Goal: Information Seeking & Learning: Learn about a topic

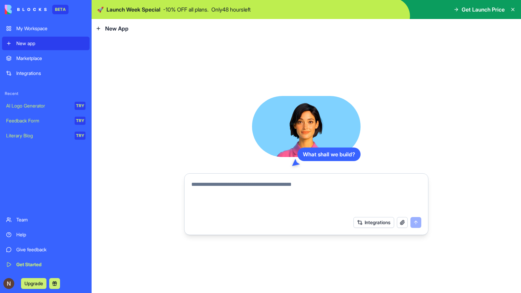
click at [369, 221] on button "Integrations" at bounding box center [374, 222] width 41 height 11
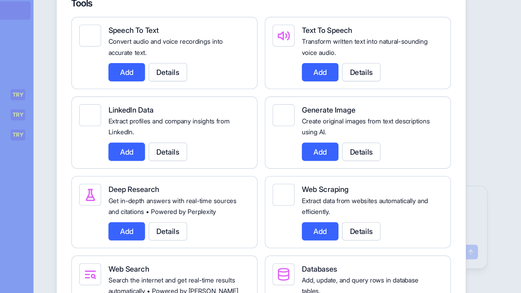
scroll to position [879, 0]
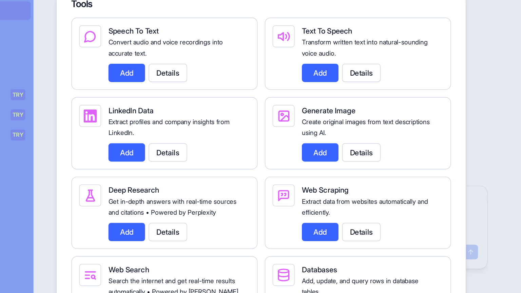
click at [299, 96] on button "Add" at bounding box center [304, 90] width 27 height 14
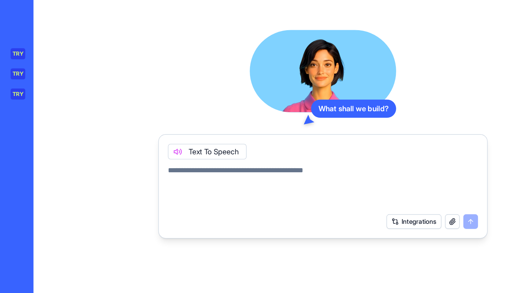
click at [377, 232] on button "Integrations" at bounding box center [374, 230] width 41 height 11
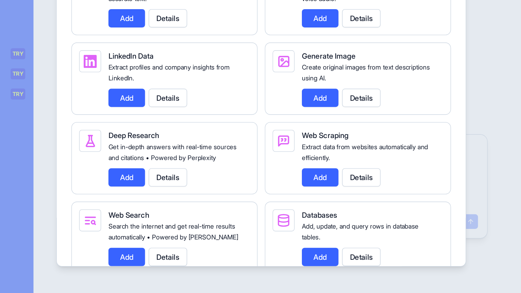
scroll to position [885, 0]
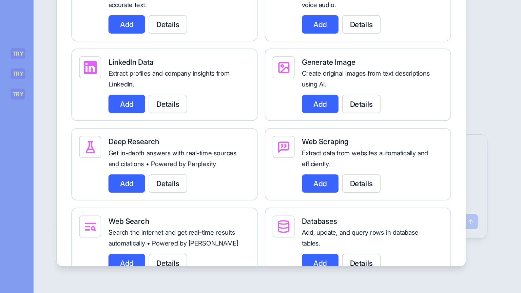
click at [157, 209] on button "Add" at bounding box center [160, 202] width 27 height 14
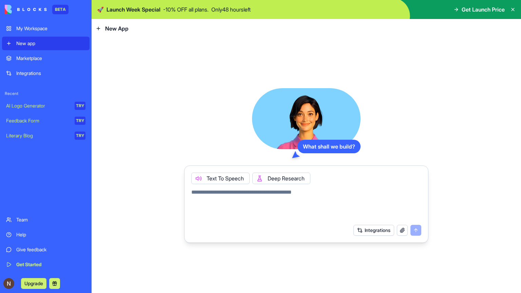
click at [34, 262] on div "Get Started" at bounding box center [50, 264] width 69 height 7
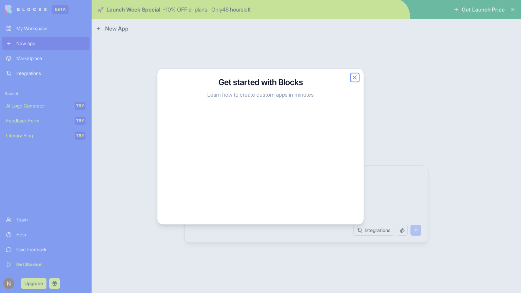
click at [352, 76] on button "Close" at bounding box center [355, 77] width 7 height 7
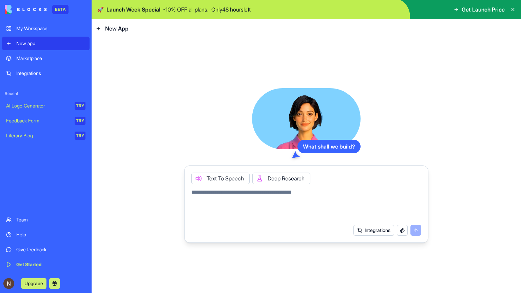
click at [35, 265] on div "Get Started" at bounding box center [50, 264] width 69 height 7
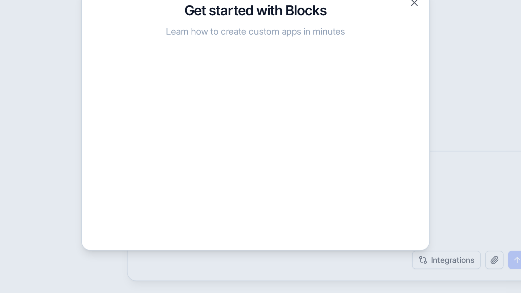
click at [364, 141] on div "Get started with Blocks Learn how to create custom apps in minutes Close" at bounding box center [260, 147] width 207 height 156
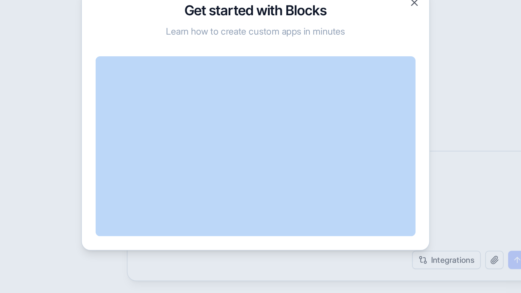
click at [364, 141] on div "Get started with Blocks Learn how to create custom apps in minutes Close" at bounding box center [260, 147] width 207 height 156
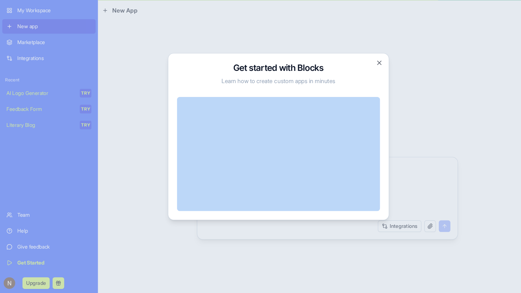
scroll to position [0, 0]
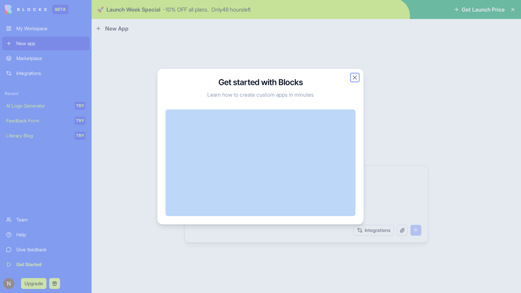
click at [355, 78] on button "Close" at bounding box center [355, 77] width 7 height 7
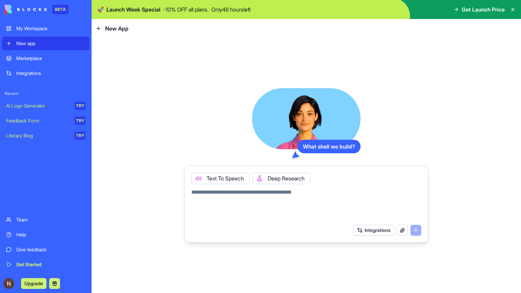
click at [46, 60] on div "Marketplace" at bounding box center [50, 58] width 69 height 7
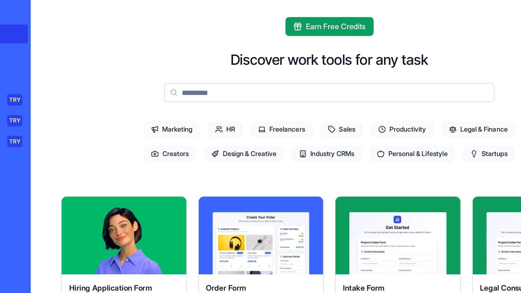
click at [316, 131] on span "Sales" at bounding box center [315, 127] width 31 height 12
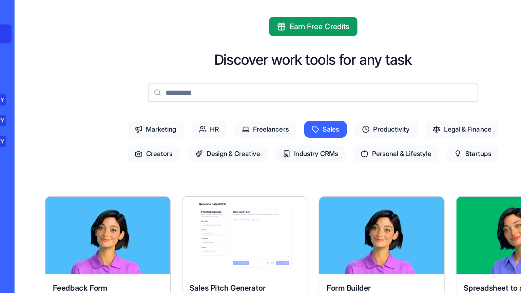
click at [367, 130] on span "Productivity" at bounding box center [358, 127] width 45 height 12
